Goal: Transaction & Acquisition: Purchase product/service

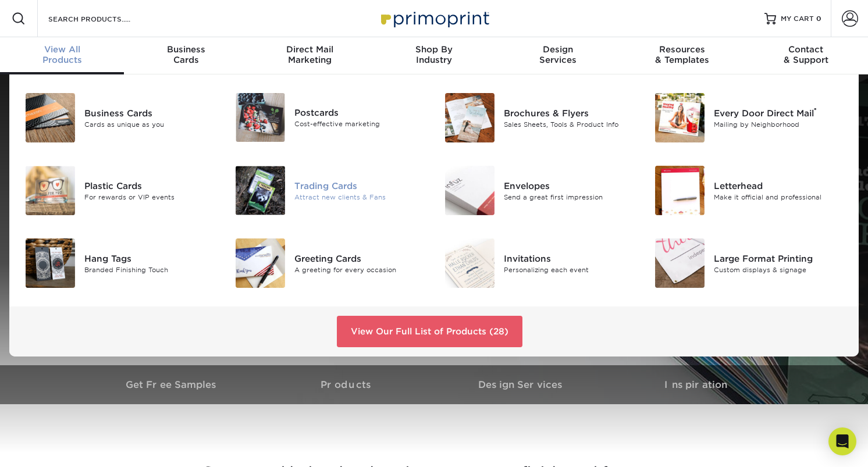
click at [327, 187] on div "Trading Cards" at bounding box center [360, 185] width 131 height 13
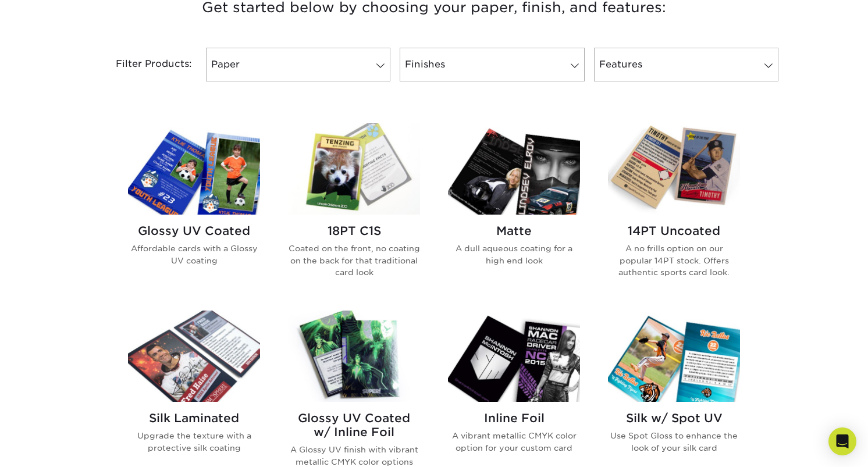
scroll to position [464, 0]
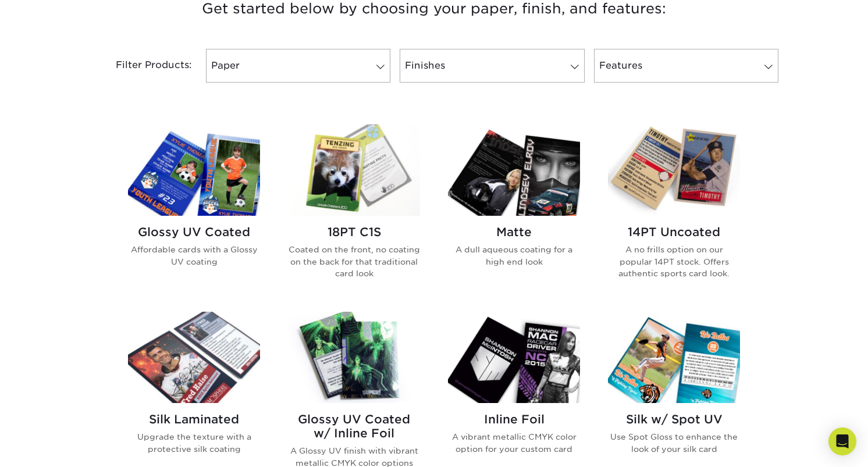
click at [205, 233] on h2 "Glossy UV Coated" at bounding box center [194, 232] width 132 height 14
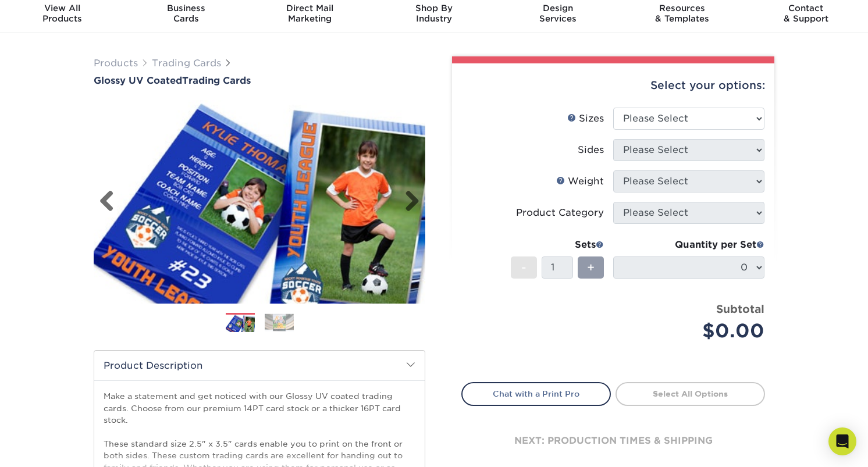
scroll to position [33, 0]
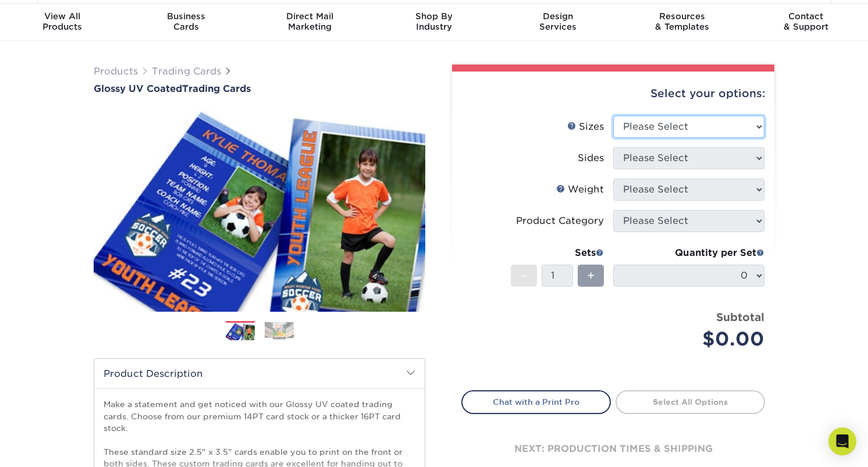
click at [648, 134] on select "Please Select 2.5" x 3.5"" at bounding box center [688, 127] width 151 height 22
select select "2.50x3.50"
click at [613, 116] on select "Please Select 2.5" x 3.5"" at bounding box center [688, 127] width 151 height 22
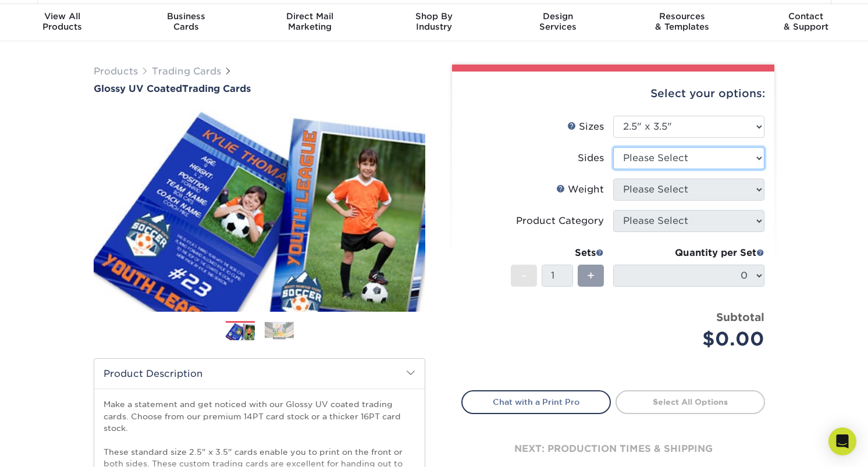
click at [666, 162] on select "Please Select Print Both Sides Print Front Only" at bounding box center [688, 158] width 151 height 22
select select "13abbda7-1d64-4f25-8bb2-c179b224825d"
click at [613, 147] on select "Please Select Print Both Sides Print Front Only" at bounding box center [688, 158] width 151 height 22
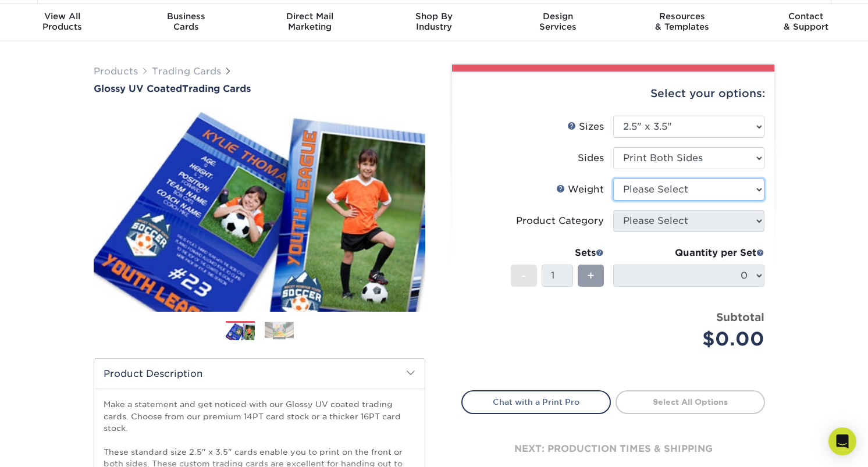
click at [671, 189] on select "Please Select 16PT 14PT 18PT C1S" at bounding box center [688, 190] width 151 height 22
select select "14PT"
click at [613, 179] on select "Please Select 16PT 14PT 18PT C1S" at bounding box center [688, 190] width 151 height 22
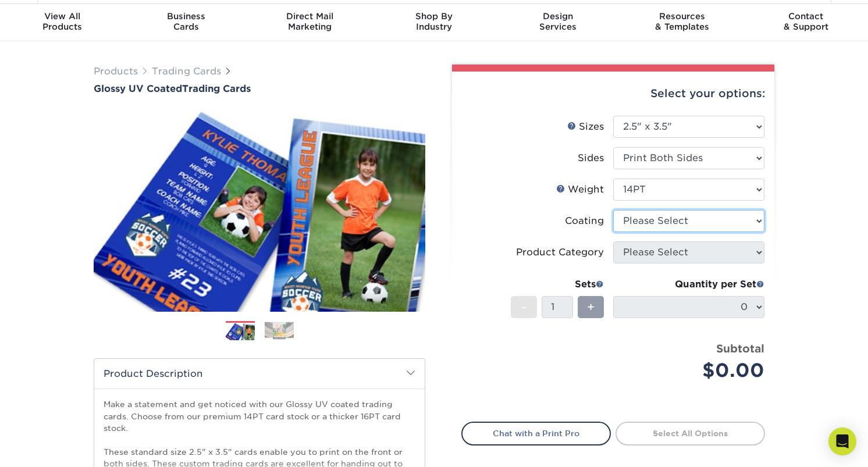
click at [683, 220] on select at bounding box center [688, 221] width 151 height 22
select select "ae367451-b2b8-45df-a344-0f05b6a12993"
click at [613, 210] on select at bounding box center [688, 221] width 151 height 22
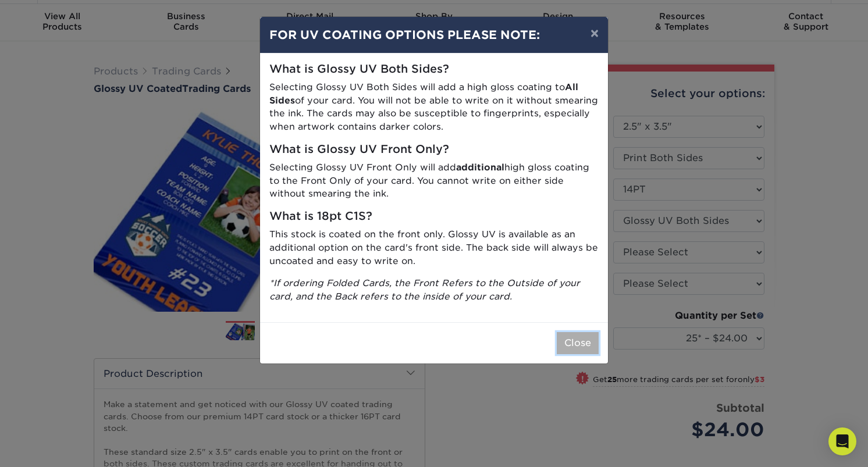
click at [571, 342] on button "Close" at bounding box center [578, 343] width 42 height 22
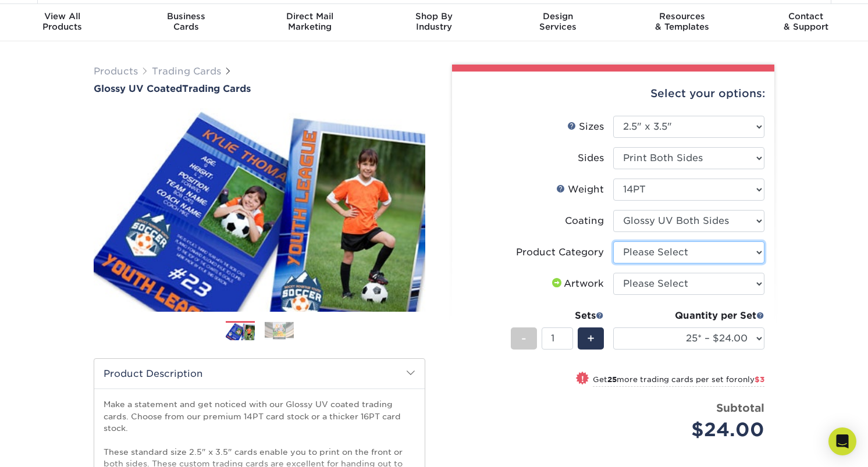
click at [701, 261] on select "Please Select Trading Cards" at bounding box center [688, 253] width 151 height 22
select select "c2f9bce9-36c2-409d-b101-c29d9d031e18"
click at [613, 242] on select "Please Select Trading Cards" at bounding box center [688, 253] width 151 height 22
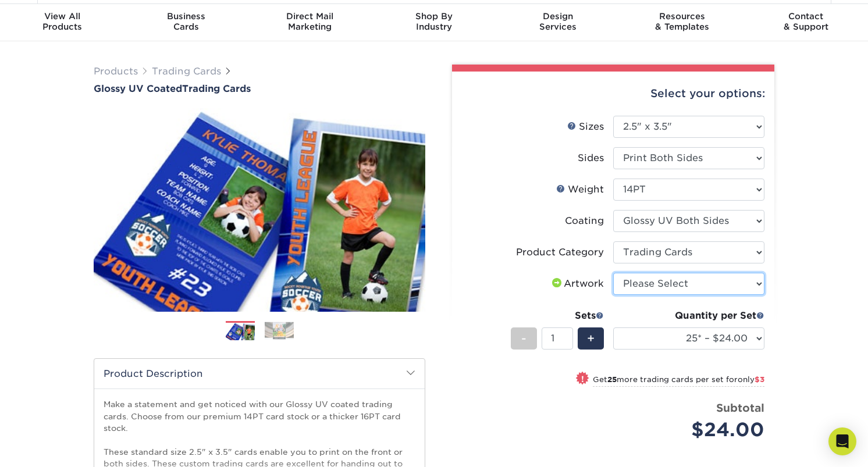
click at [693, 282] on select "Please Select I will upload files I need a design - $100" at bounding box center [688, 284] width 151 height 22
select select "upload"
click at [613, 273] on select "Please Select I will upload files I need a design - $100" at bounding box center [688, 284] width 151 height 22
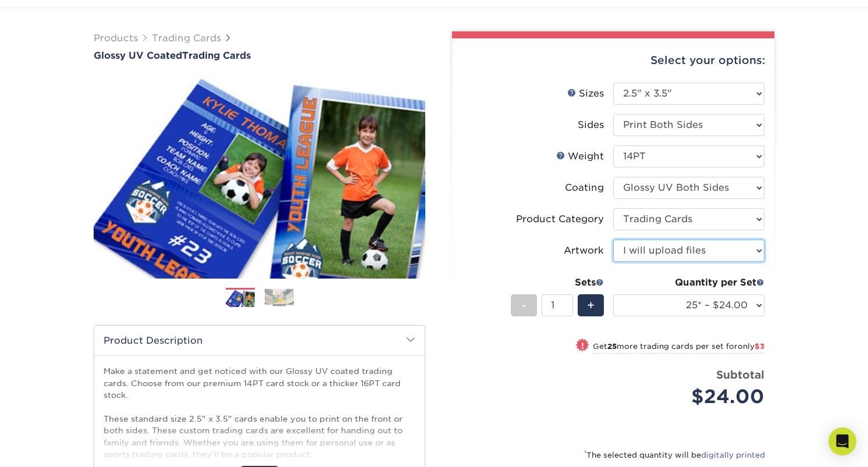
scroll to position [0, 0]
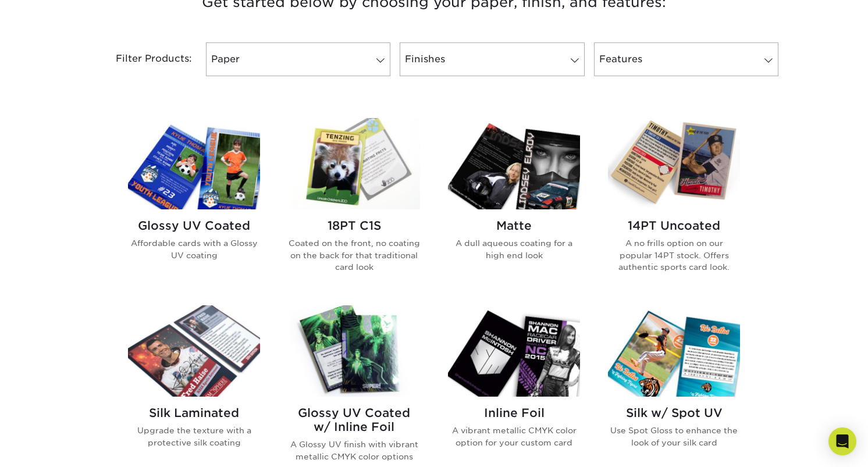
scroll to position [472, 0]
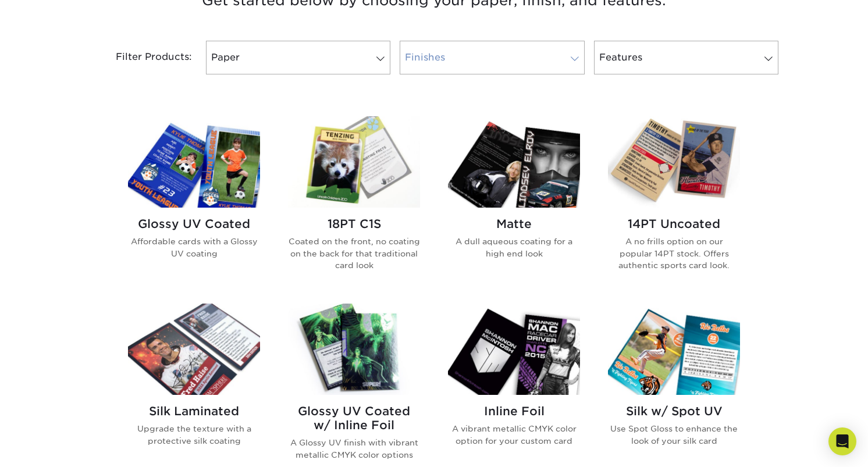
click at [466, 54] on link "Finishes" at bounding box center [492, 58] width 185 height 34
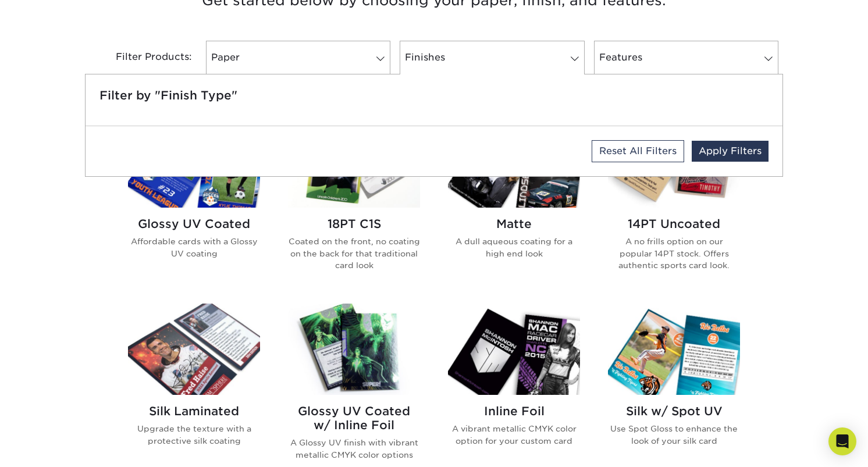
click at [719, 40] on div "Filter Products: Paper Filter by "Paper Type" Reset All Filters Apply Filters F…" at bounding box center [434, 65] width 698 height 76
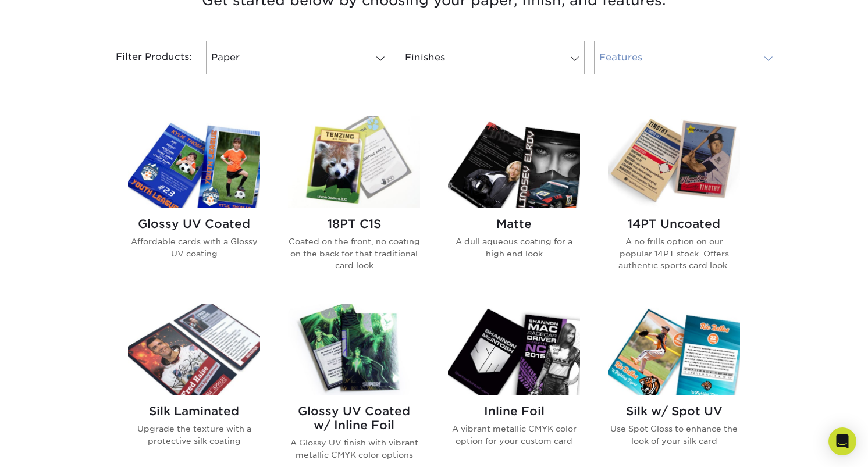
click at [719, 62] on link "Features" at bounding box center [686, 58] width 185 height 34
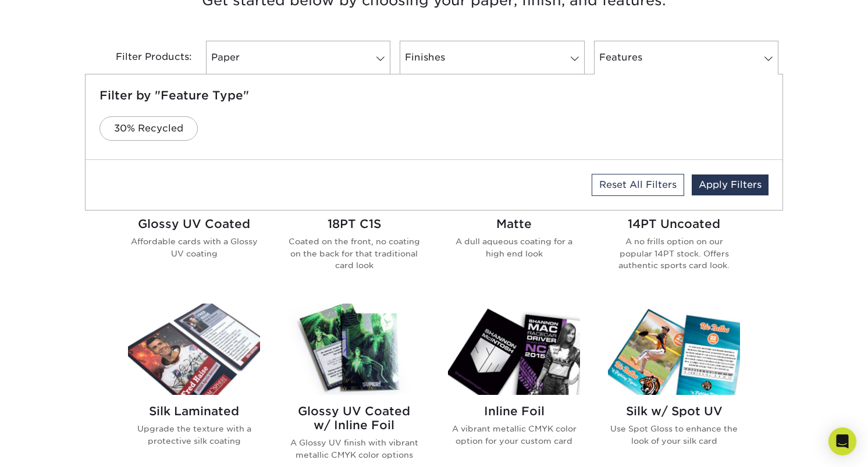
click at [840, 68] on div "Get started below by choosing your paper, finish, and features: Filtered Matche…" at bounding box center [434, 394] width 868 height 868
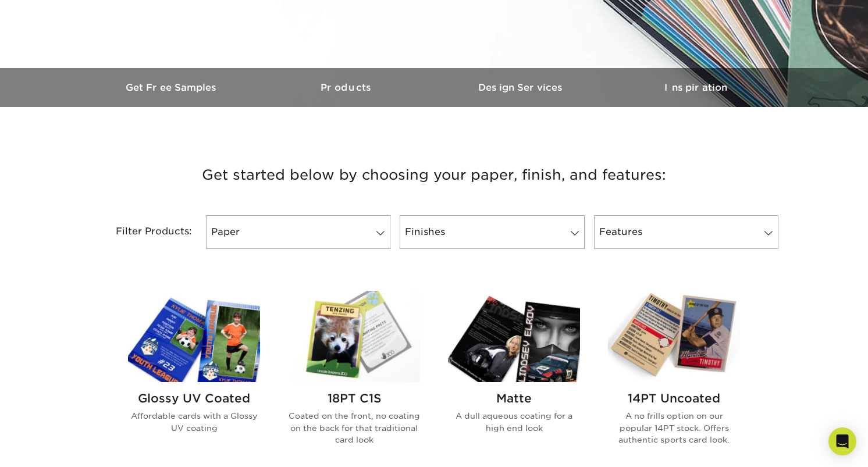
scroll to position [0, 0]
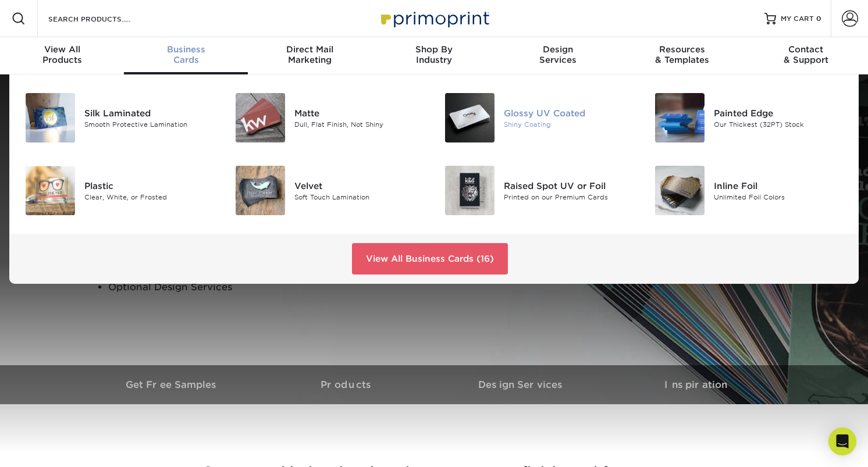
click at [555, 110] on div "Glossy UV Coated" at bounding box center [569, 113] width 131 height 13
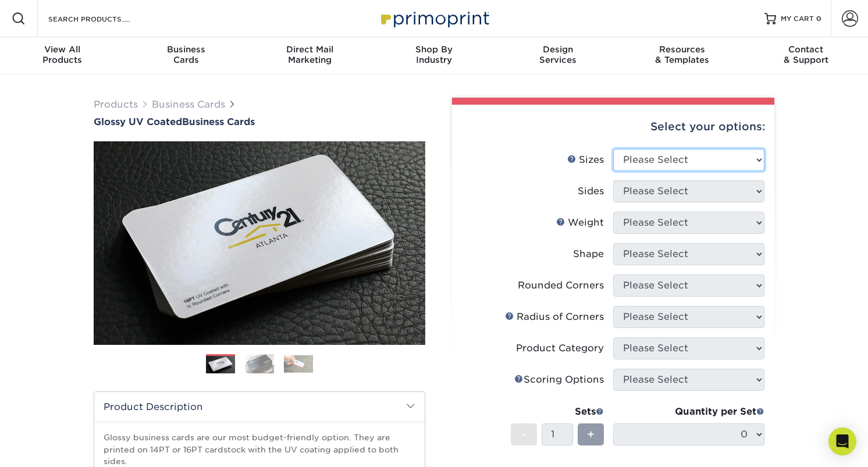
click at [673, 165] on select "Please Select 1.5" x 3.5" - Mini 1.75" x 3.5" - Mini 2" x 2" - Square 2" x 3" -…" at bounding box center [688, 160] width 151 height 22
select select "2.12x3.38"
click at [613, 149] on select "Please Select 1.5" x 3.5" - Mini 1.75" x 3.5" - Mini 2" x 2" - Square 2" x 3" -…" at bounding box center [688, 160] width 151 height 22
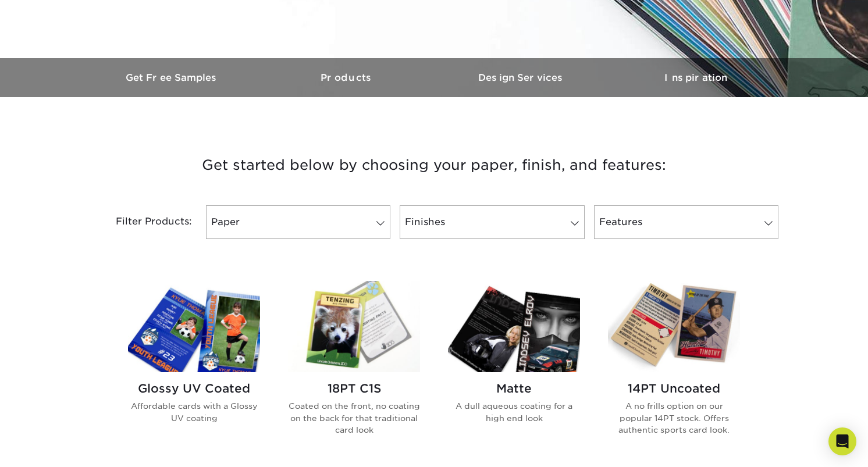
scroll to position [332, 0]
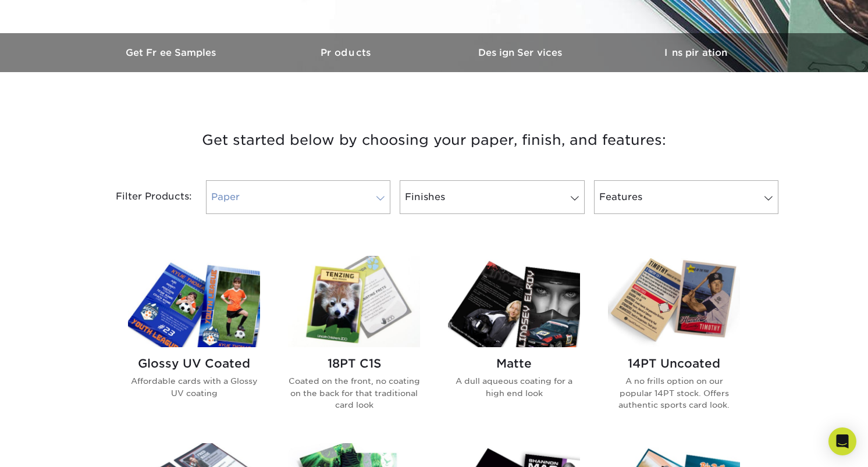
click at [381, 196] on span at bounding box center [380, 198] width 16 height 9
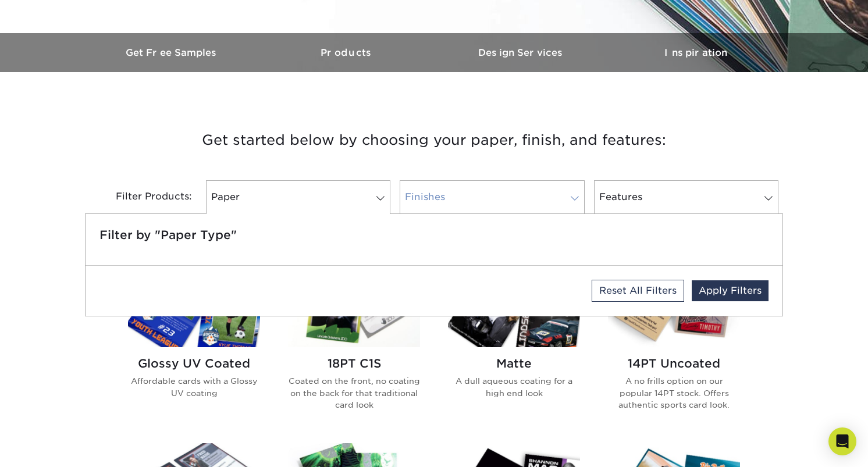
click at [414, 192] on link "Finishes" at bounding box center [492, 197] width 185 height 34
click at [599, 301] on link "Reset All Filters" at bounding box center [638, 291] width 93 height 22
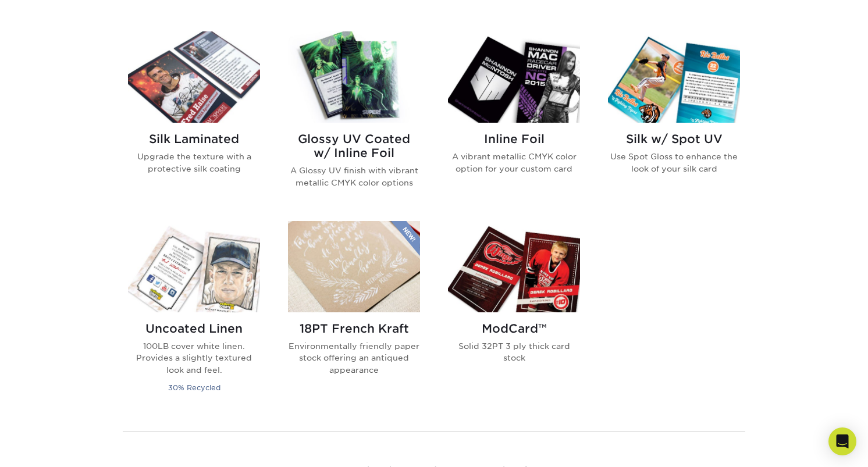
scroll to position [770, 0]
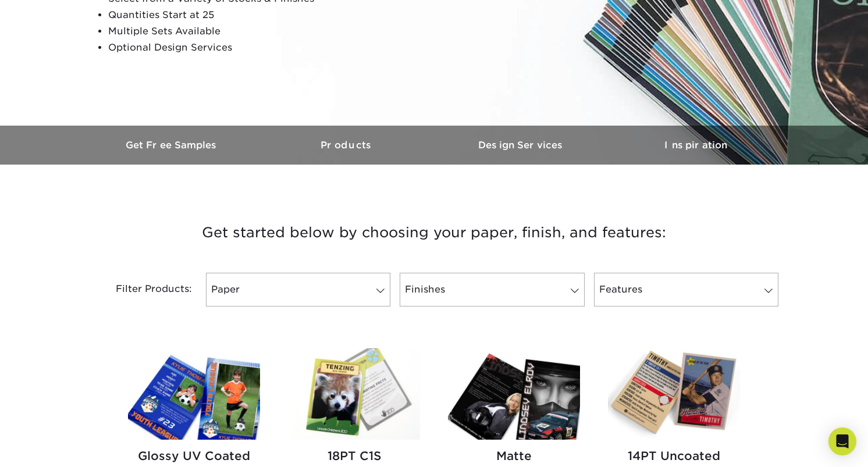
scroll to position [239, 0]
